Goal: Task Accomplishment & Management: Complete application form

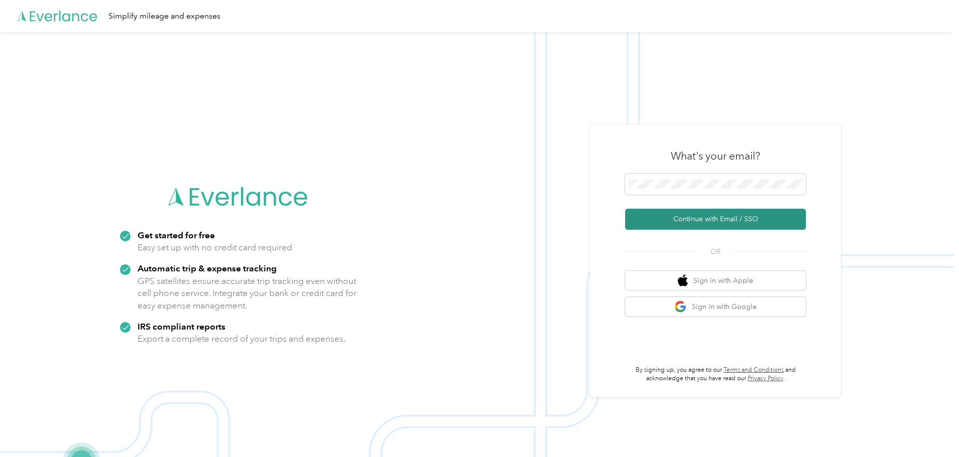
click at [655, 220] on button "Continue with Email / SSO" at bounding box center [715, 219] width 181 height 21
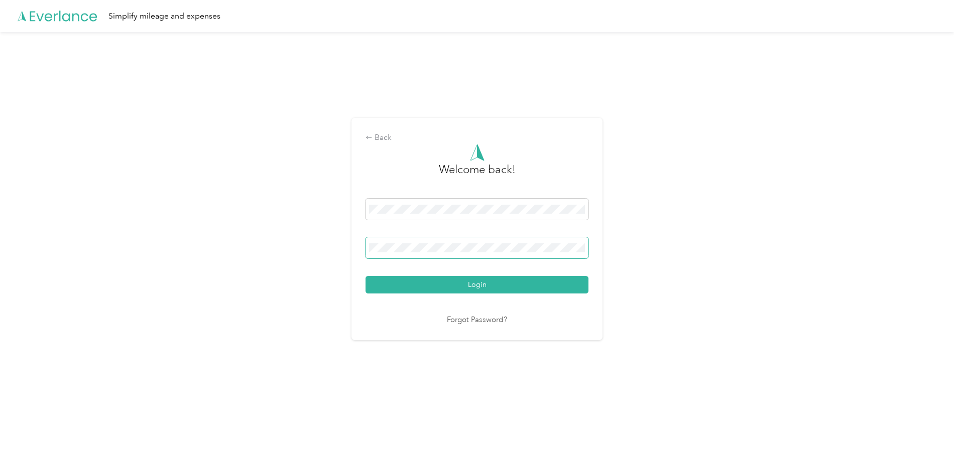
click at [366, 276] on button "Login" at bounding box center [477, 285] width 223 height 18
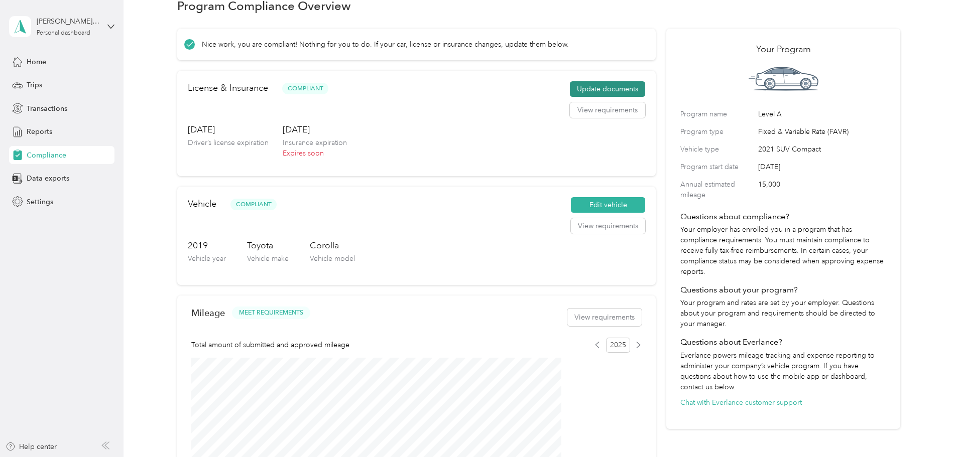
scroll to position [17, 0]
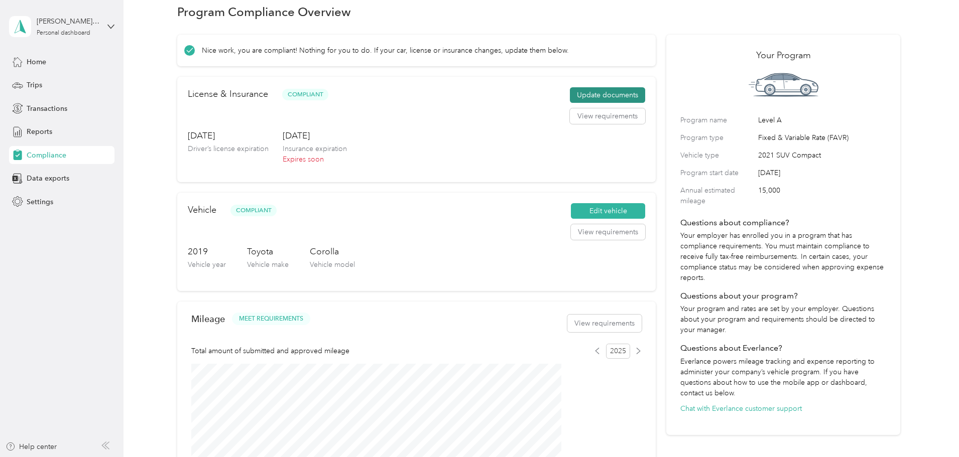
click at [589, 103] on button "Update documents" at bounding box center [607, 95] width 75 height 16
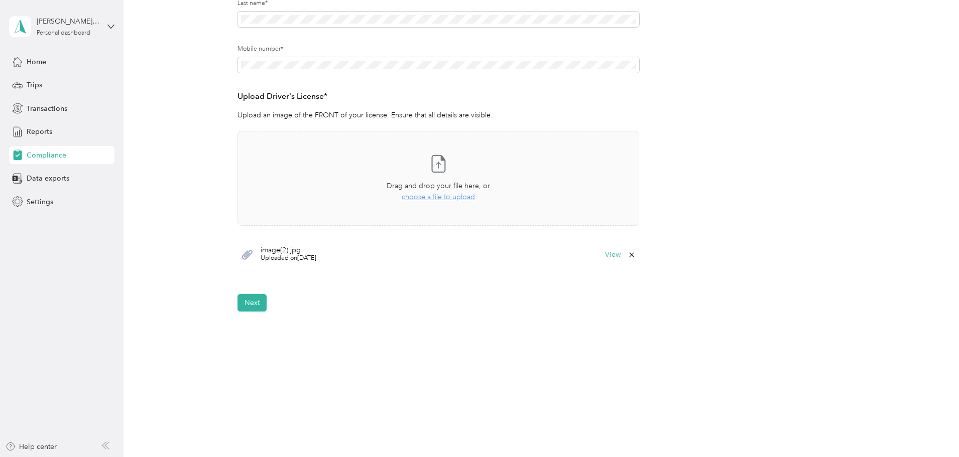
scroll to position [200, 0]
click at [254, 300] on button "Next" at bounding box center [252, 303] width 29 height 18
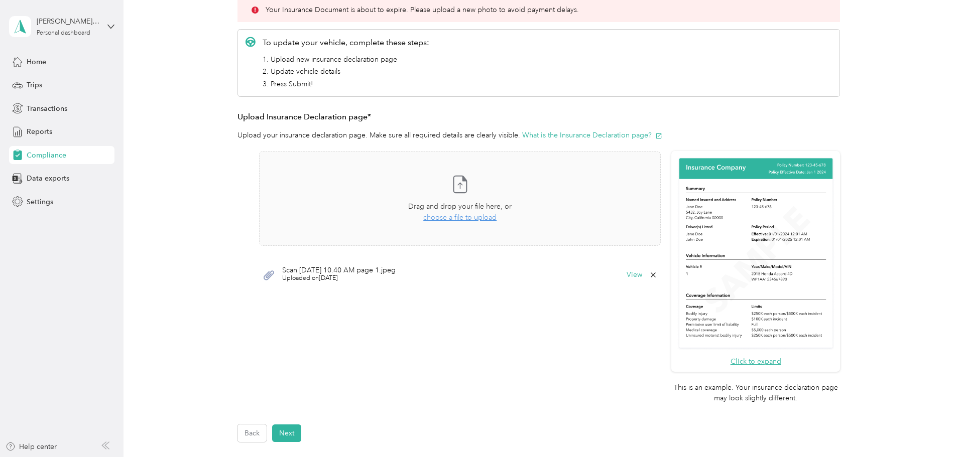
scroll to position [153, 0]
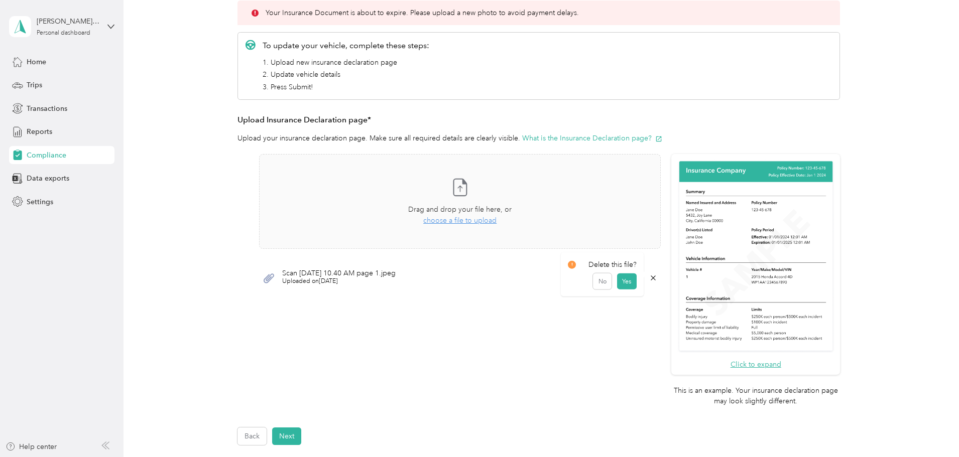
click at [652, 279] on icon at bounding box center [653, 278] width 8 height 8
click at [627, 286] on button "Yes" at bounding box center [627, 285] width 20 height 16
click at [456, 221] on span "choose a file to upload" at bounding box center [459, 220] width 73 height 9
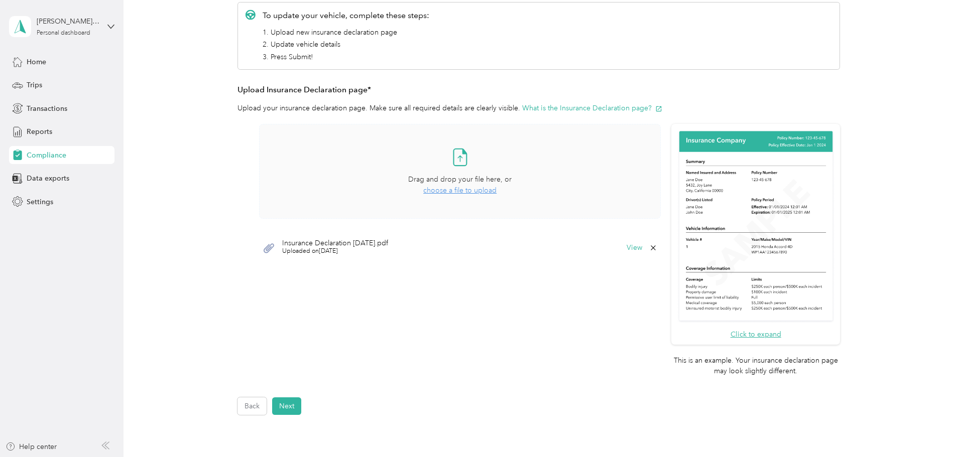
scroll to position [186, 0]
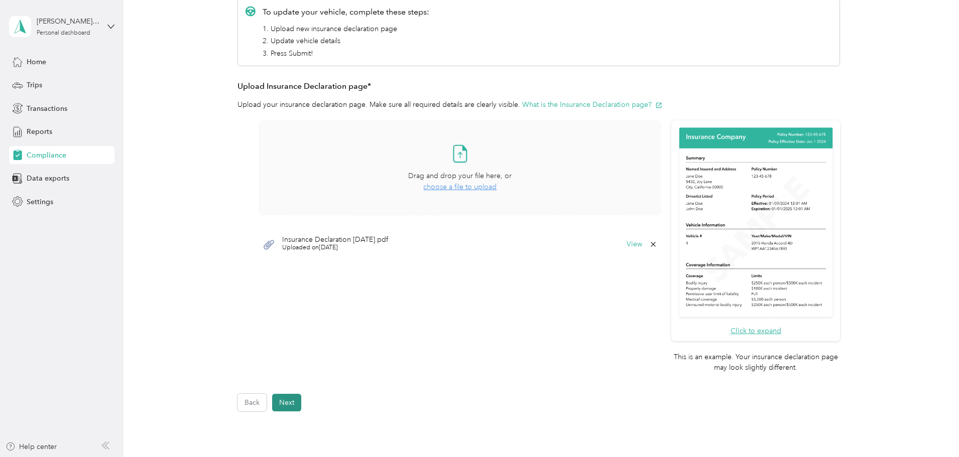
click at [292, 403] on button "Next" at bounding box center [286, 403] width 29 height 18
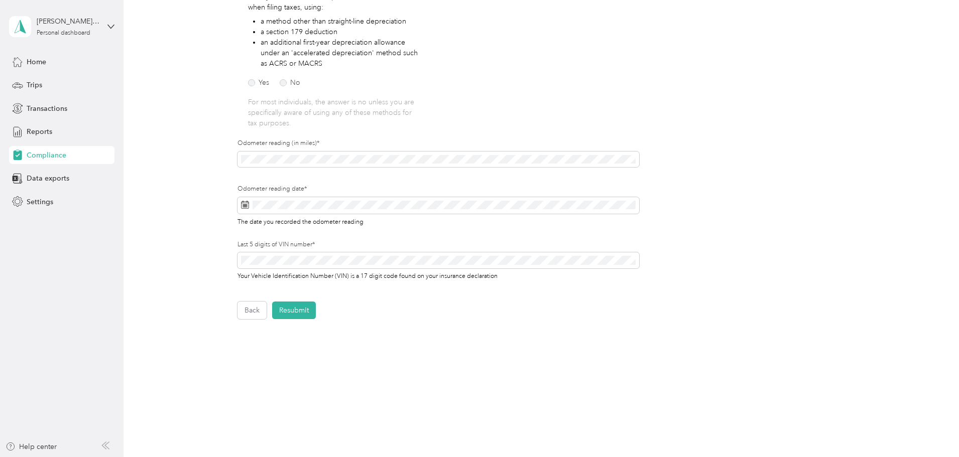
scroll to position [205, 0]
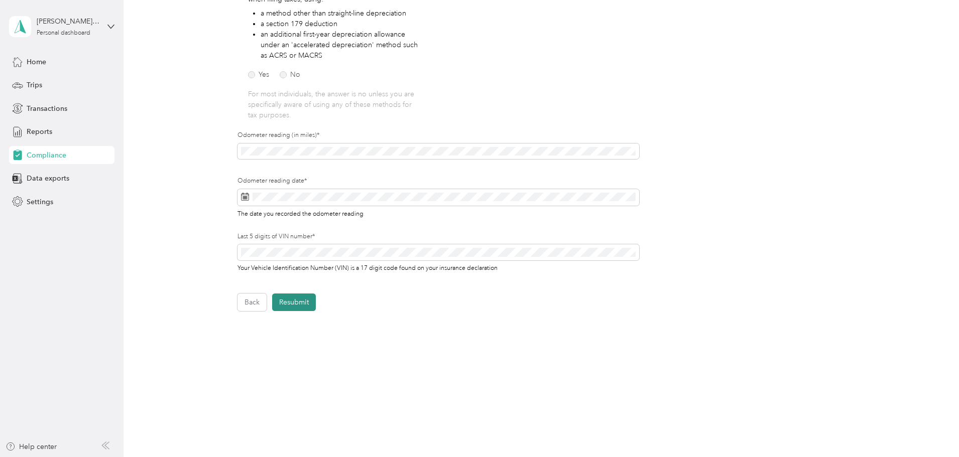
click at [293, 304] on button "Resubmit" at bounding box center [294, 303] width 44 height 18
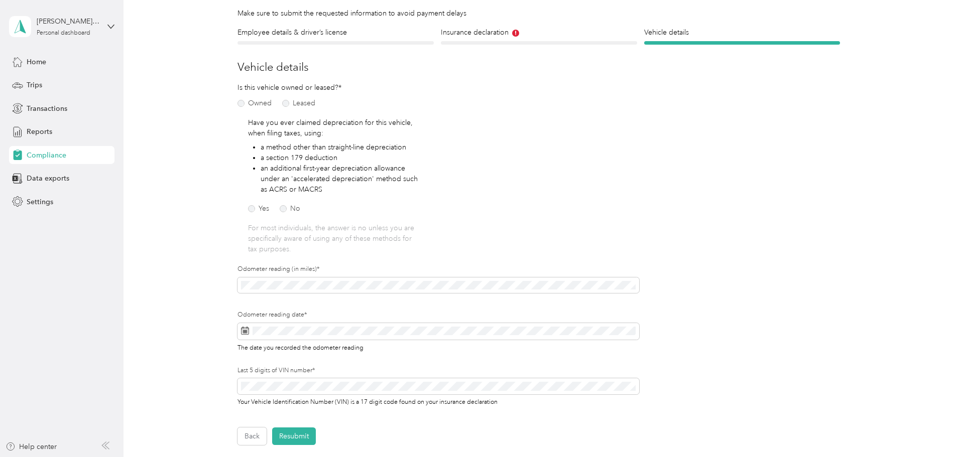
scroll to position [13, 0]
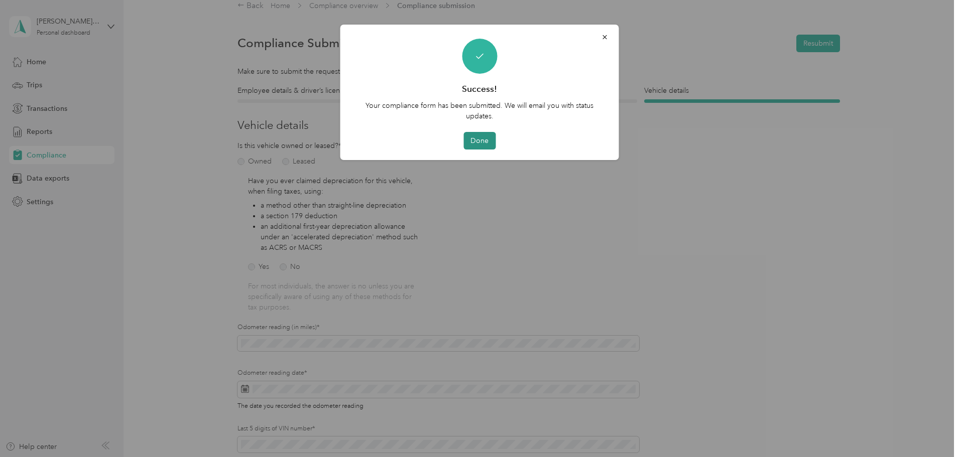
click at [481, 142] on button "Done" at bounding box center [479, 141] width 32 height 18
